Goal: Check status

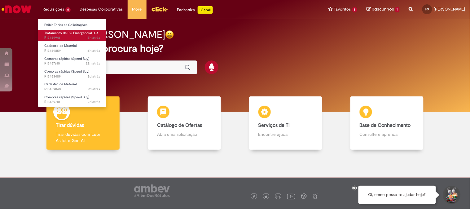
click at [72, 38] on span "15h atrás 15 horas atrás R13459941" at bounding box center [72, 37] width 56 height 5
click at [63, 33] on span "Tratamento de RC Emergencial D+1" at bounding box center [71, 33] width 54 height 5
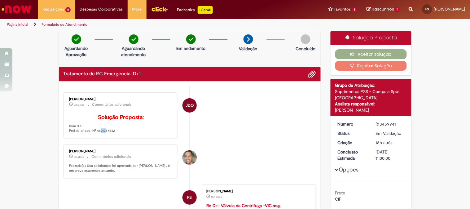
drag, startPoint x: 95, startPoint y: 139, endPoint x: 99, endPoint y: 139, distance: 4.3
click at [99, 133] on p "Solução Proposta: Bom dia!! Pedido criado. Nº 4501387542" at bounding box center [120, 123] width 103 height 19
drag, startPoint x: 112, startPoint y: 140, endPoint x: 95, endPoint y: 141, distance: 16.8
click at [95, 133] on p "Solução Proposta: Bom dia!! Pedido criado. Nº 4501387542" at bounding box center [120, 123] width 103 height 19
copy p "4501387542"
